Goal: Find specific page/section: Find specific page/section

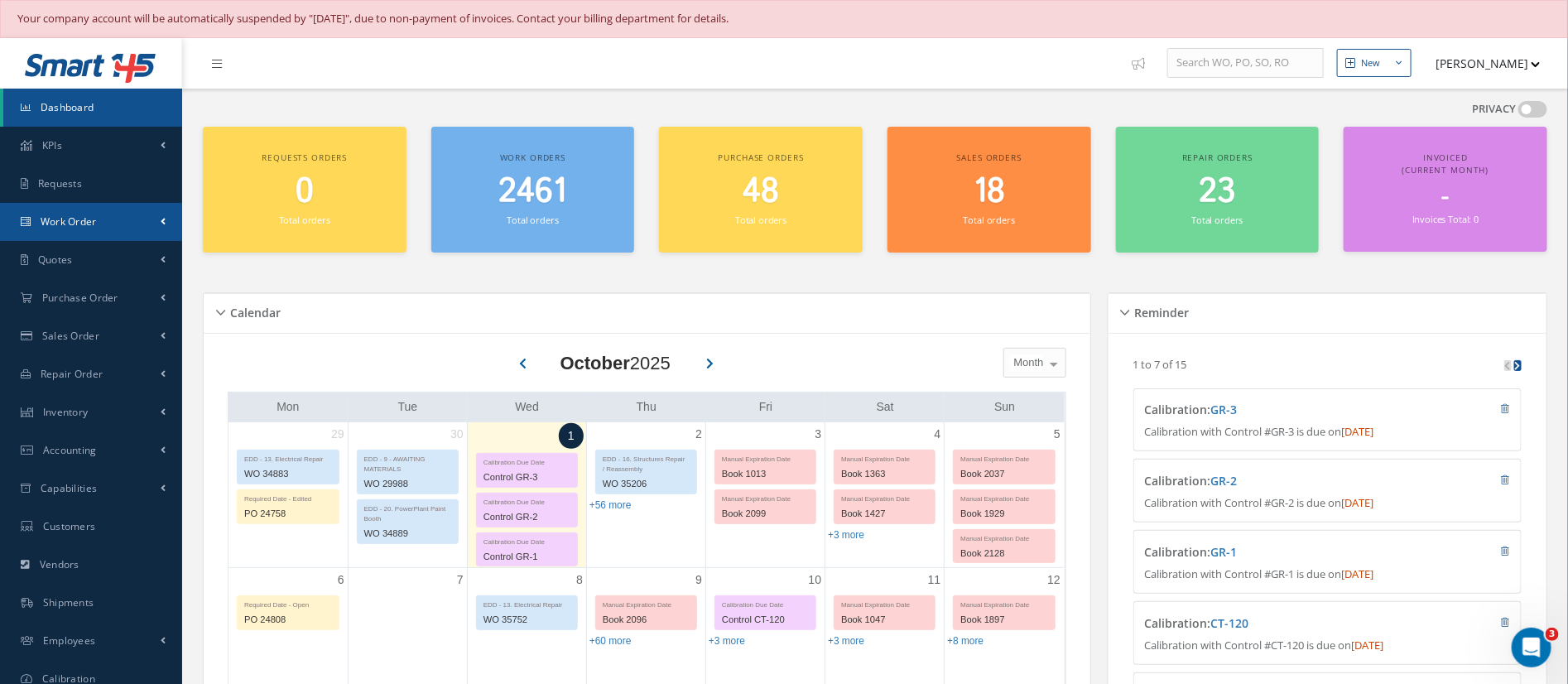
click at [71, 226] on span "Work Order" at bounding box center [69, 221] width 56 height 14
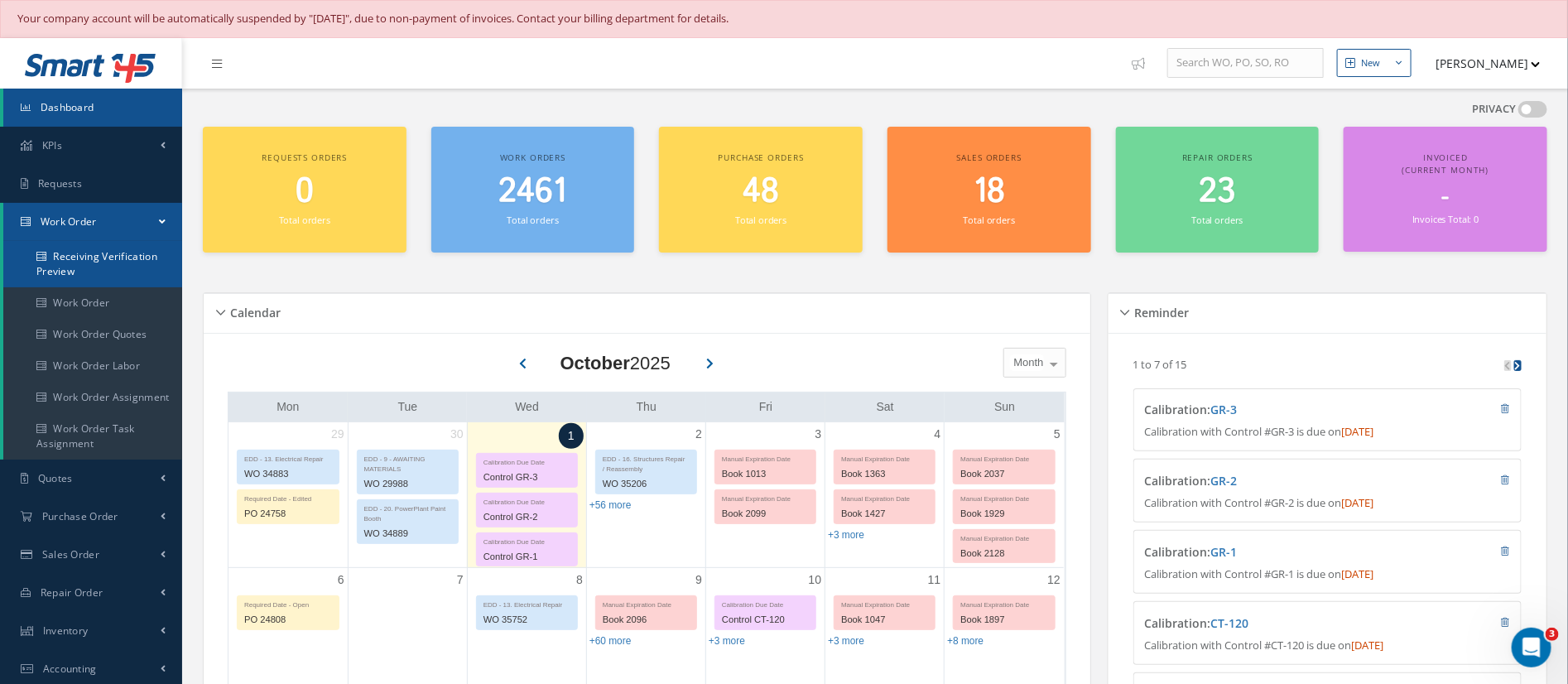
click at [76, 256] on link "Receiving Verification Preview" at bounding box center [93, 265] width 179 height 47
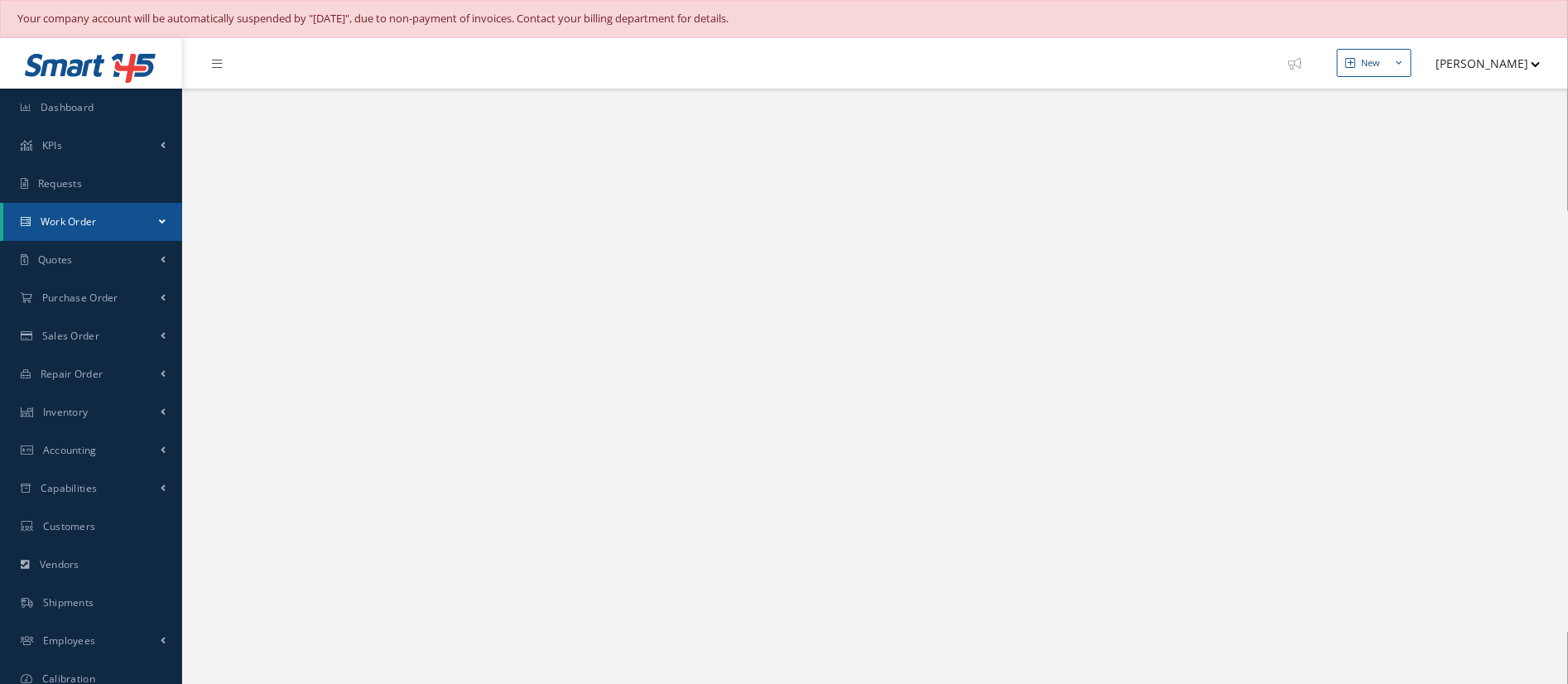
select select "25"
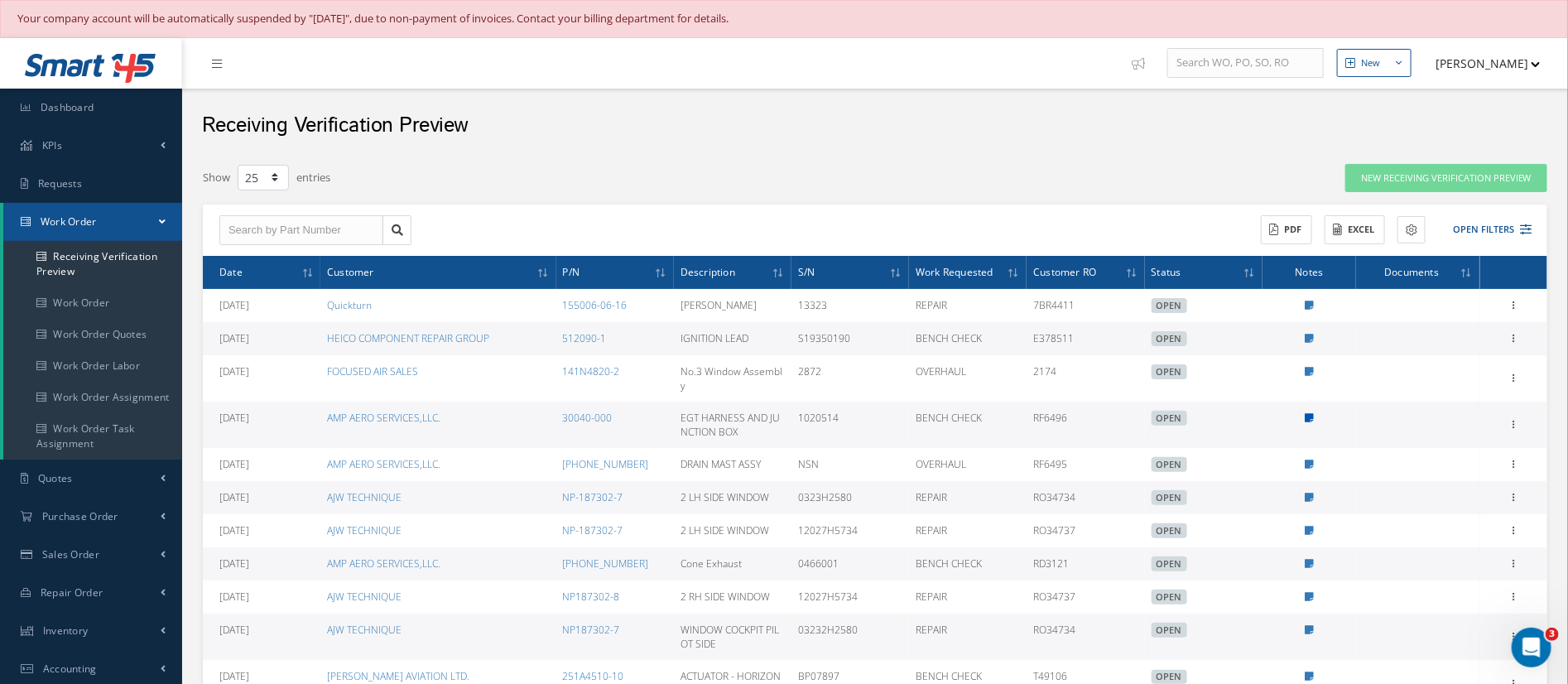
click at [1313, 414] on icon at bounding box center [1310, 418] width 9 height 10
type textarea "MANUAL REVISION PLEASE REFER TO CUSTOMER RO FOR COMMENTS OR SPECIAL INSTRUCTION…"
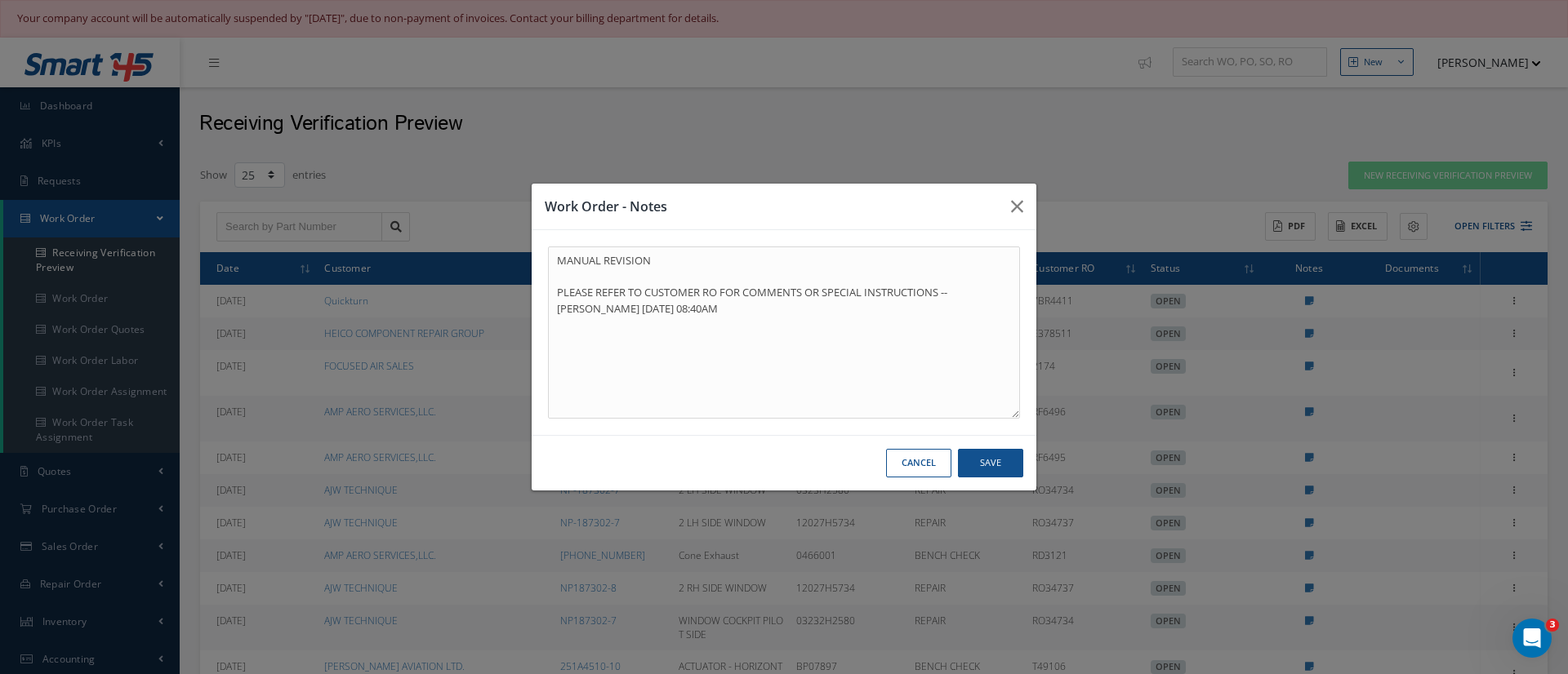
click at [931, 462] on button "Cancel" at bounding box center [918, 463] width 65 height 28
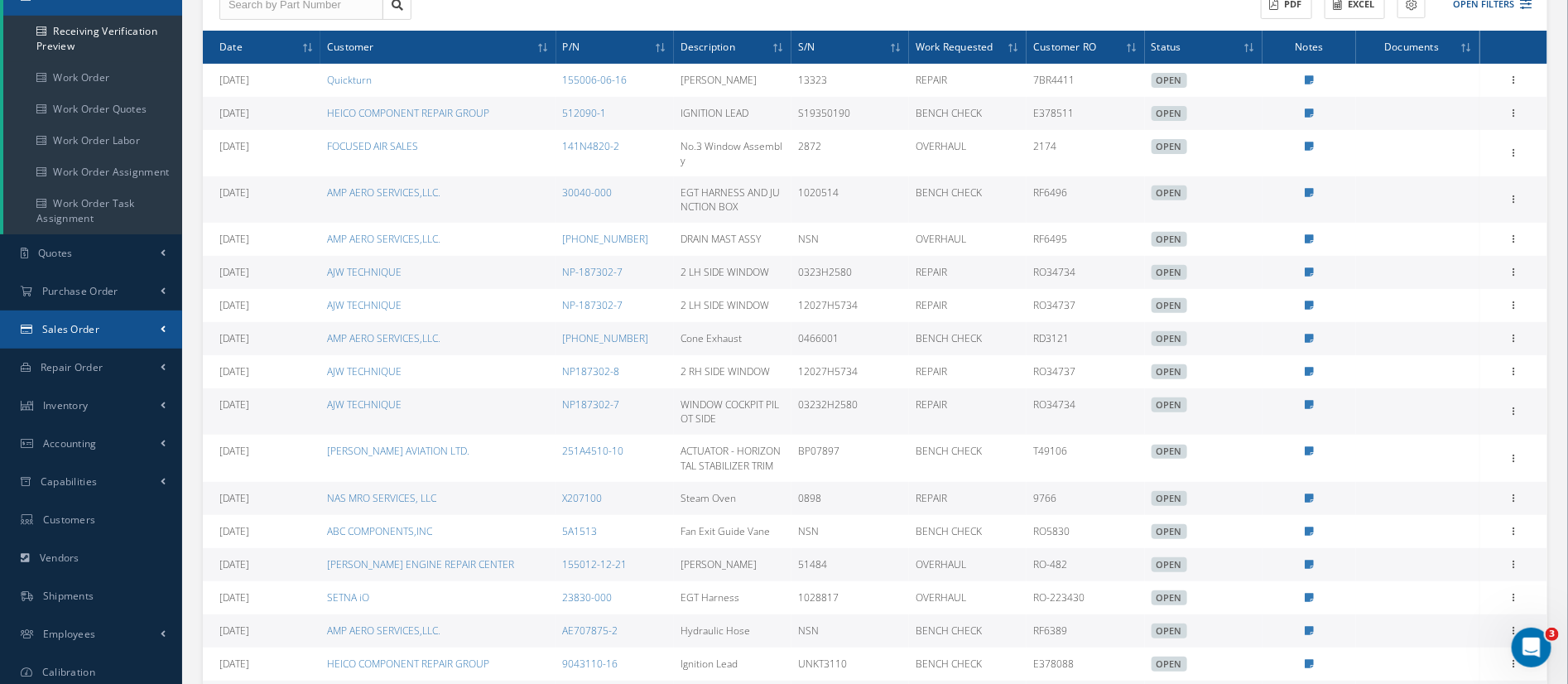
scroll to position [249, 0]
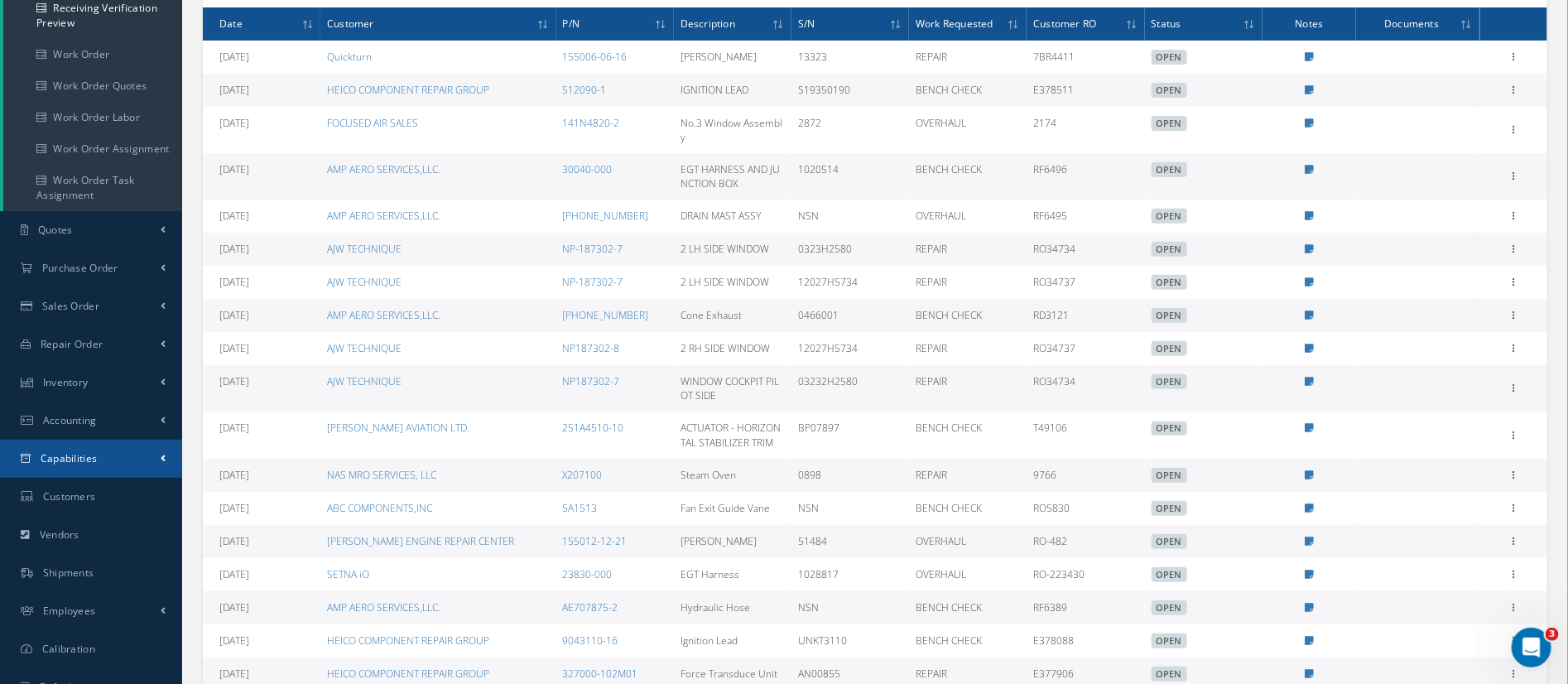
click at [83, 464] on span "Capabilities" at bounding box center [69, 458] width 57 height 14
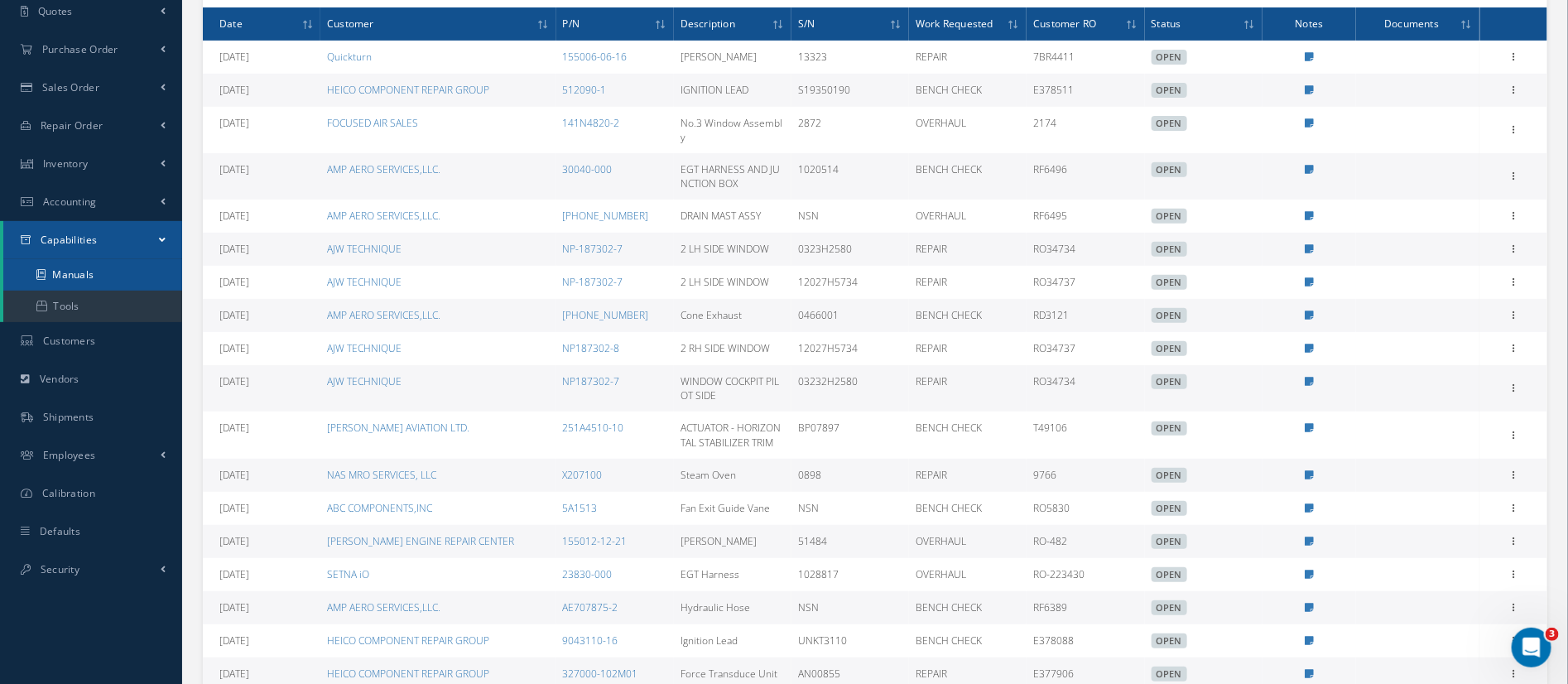
click at [91, 282] on link "Manuals" at bounding box center [93, 275] width 179 height 32
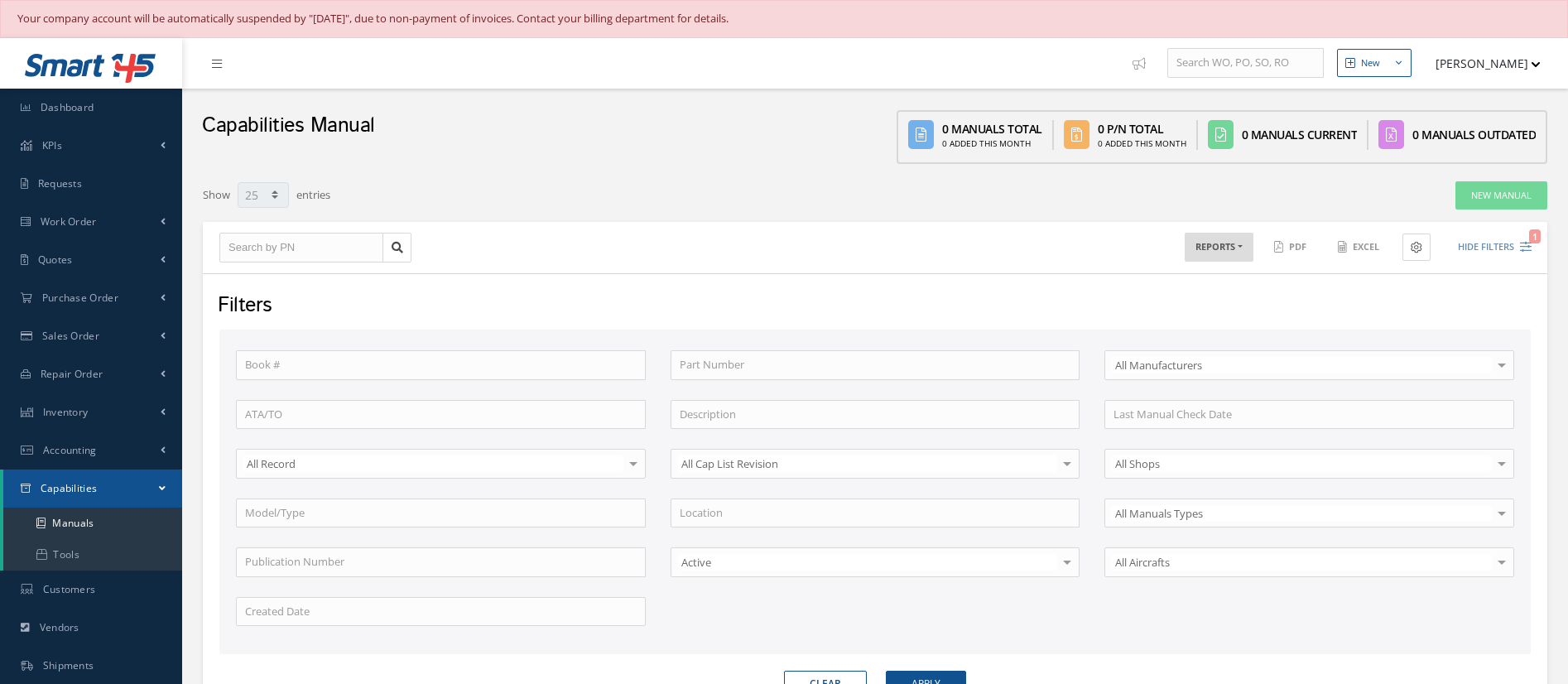
select select "25"
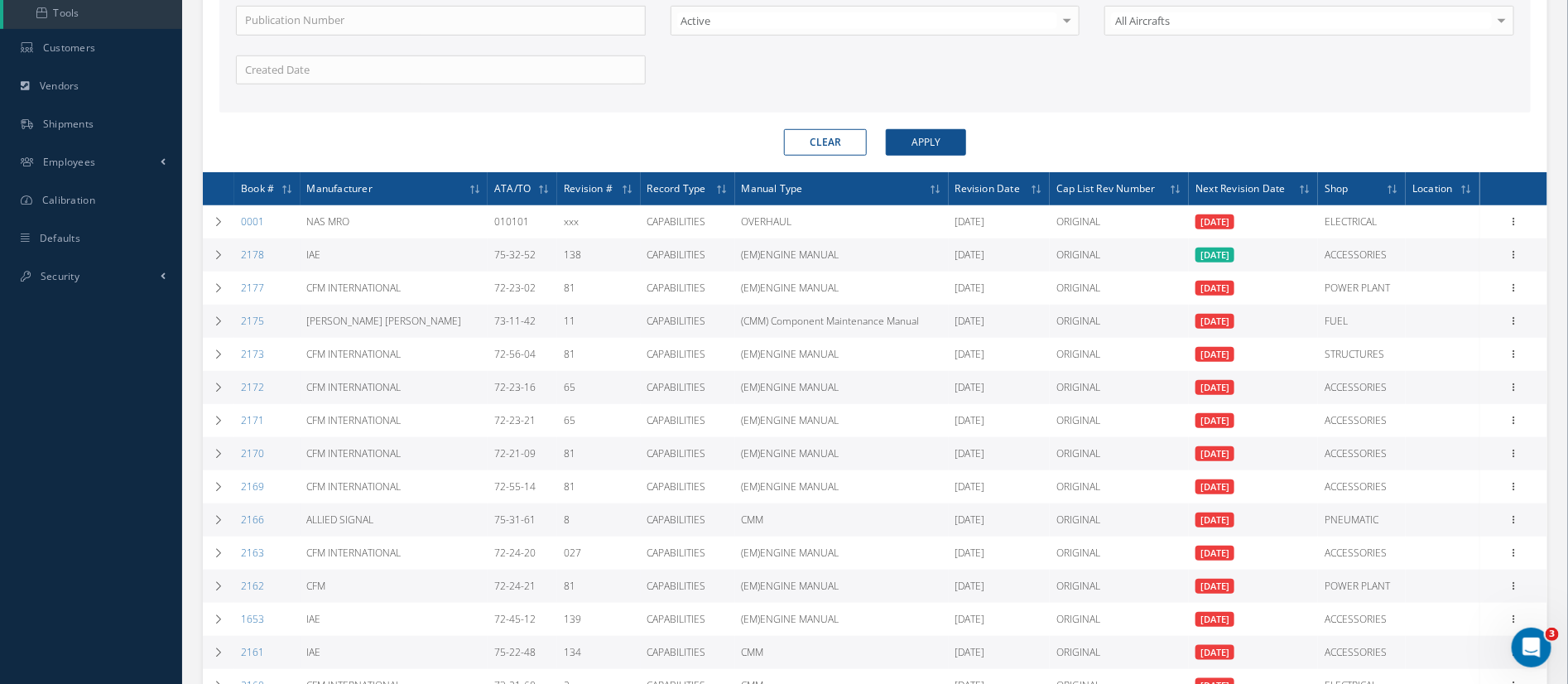
scroll to position [622, 0]
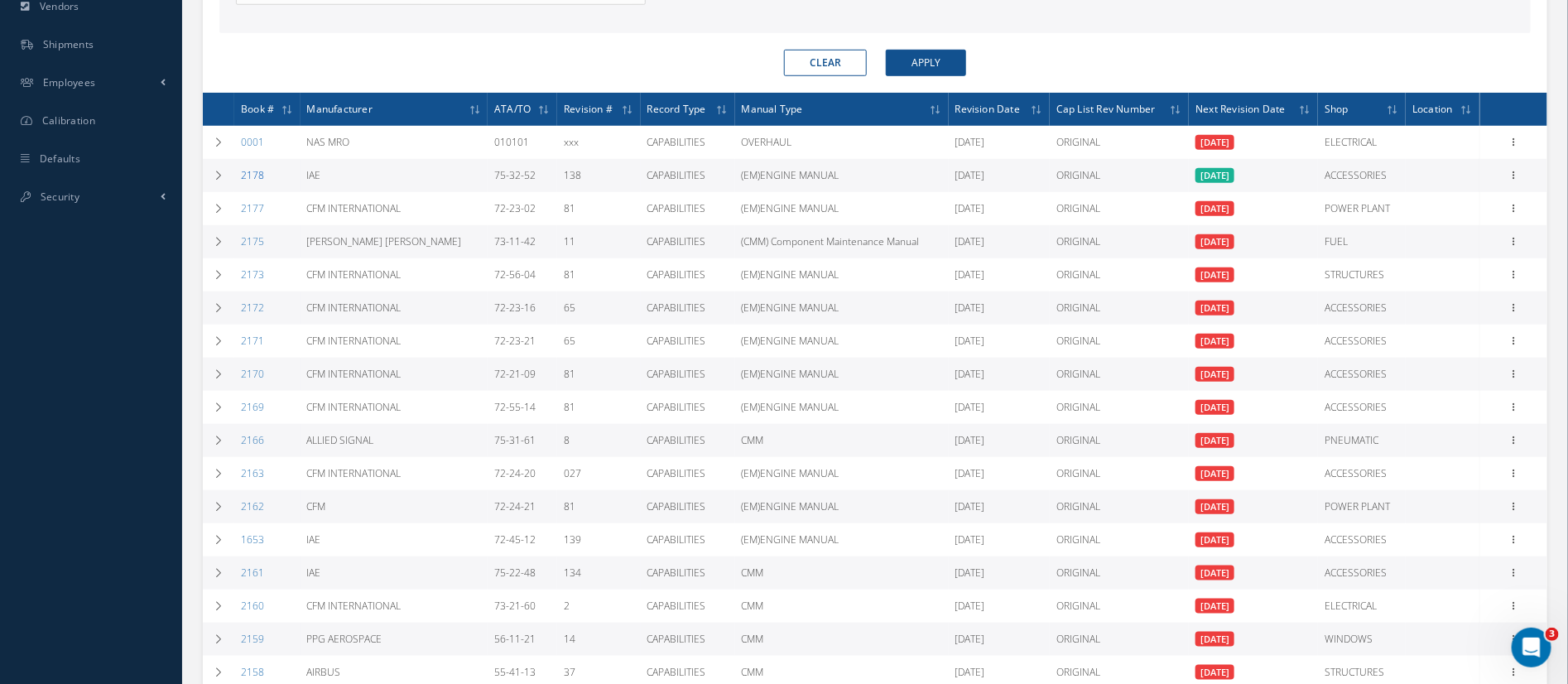
click at [256, 175] on link "2178" at bounding box center [252, 174] width 23 height 14
